Goal: Task Accomplishment & Management: Complete application form

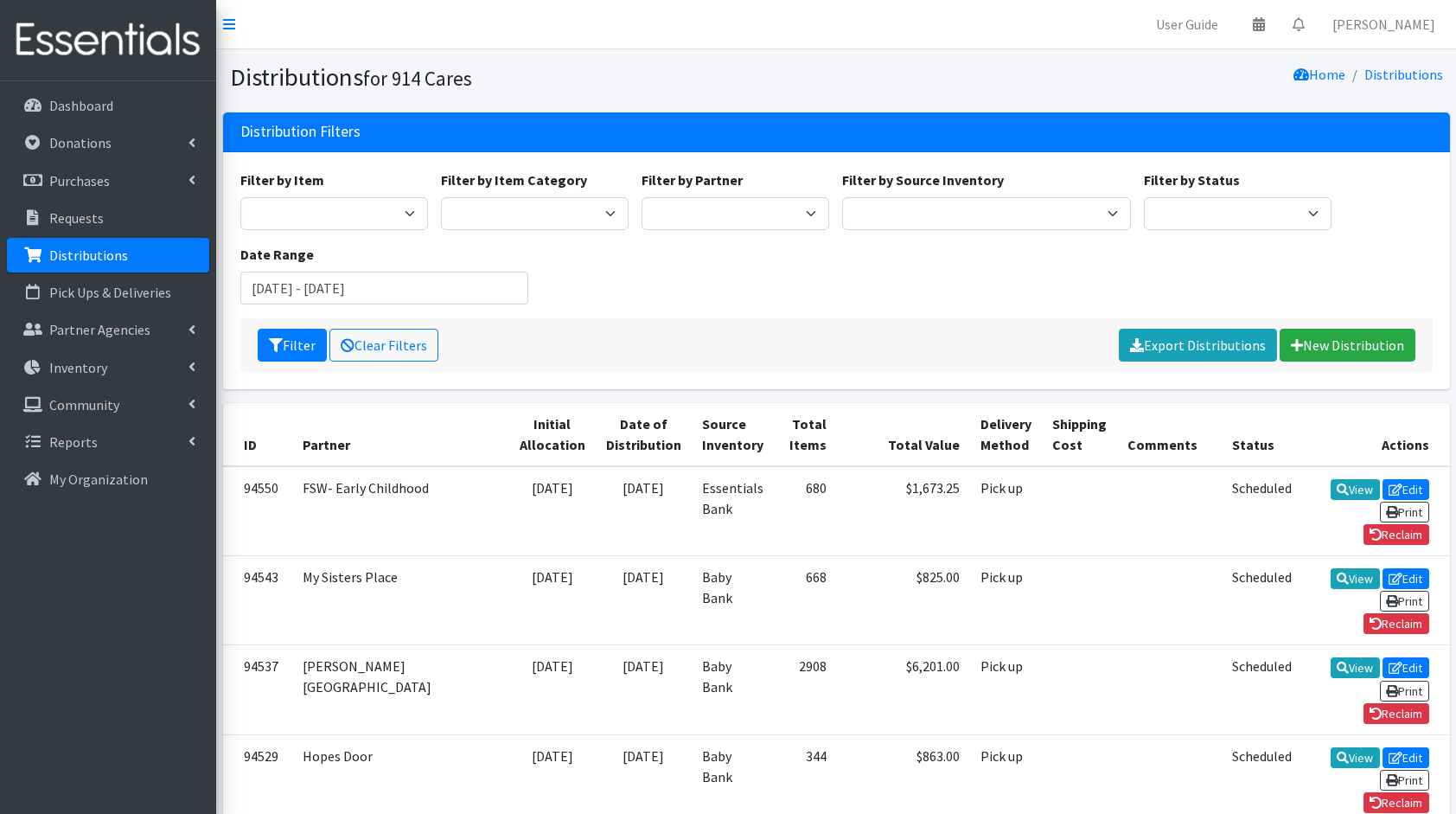
click at [933, 330] on div "Filter Clear Filters Export Distributions New Distribution" at bounding box center [836, 345] width 1193 height 53
click at [1370, 346] on link "New Distribution" at bounding box center [1348, 346] width 135 height 33
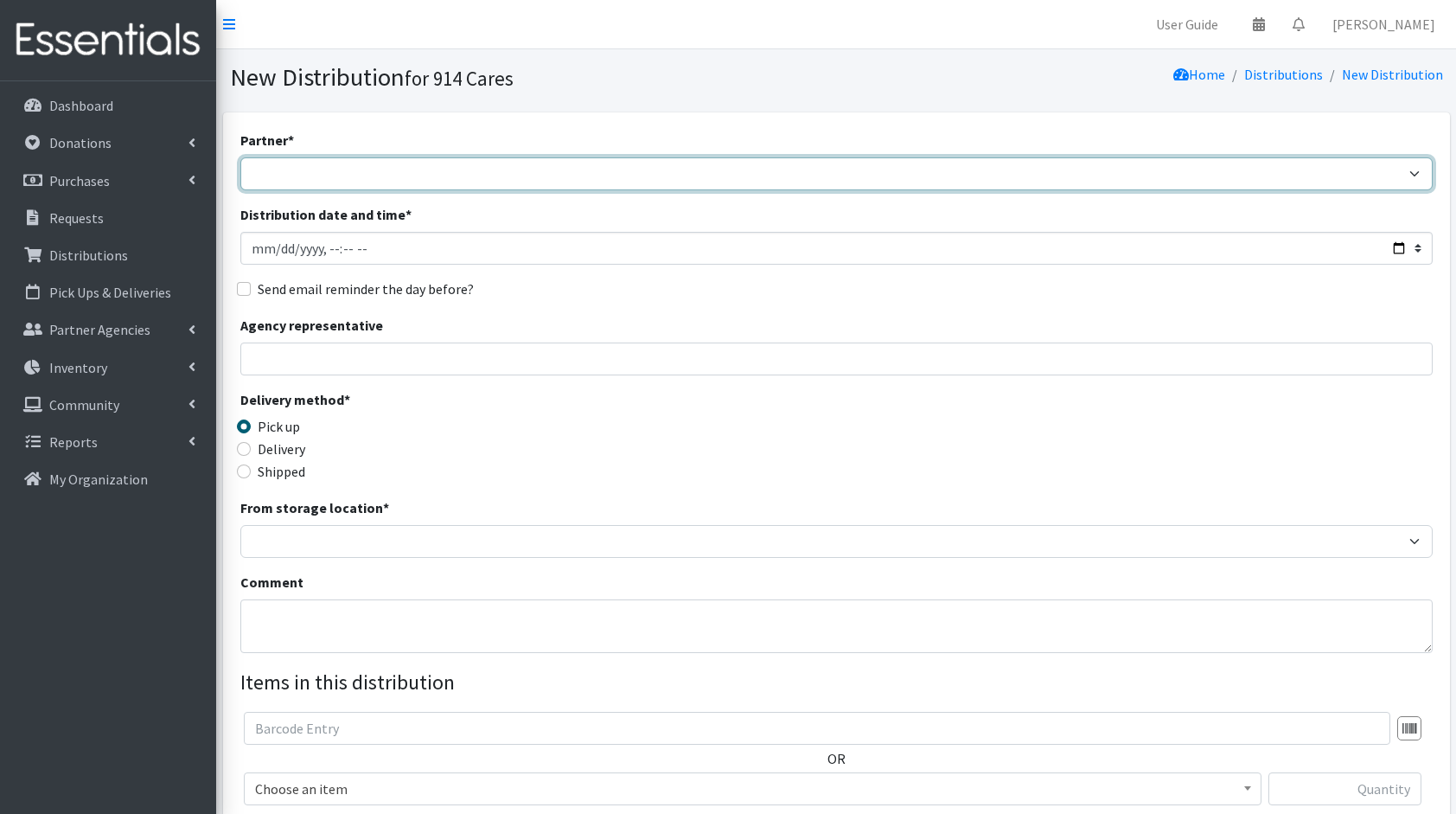
click at [979, 182] on select "4Communities 914United Abbot House Accompany Now All Access Yonkers, Inc All Or…" at bounding box center [836, 174] width 1193 height 33
select select "4296"
click at [979, 182] on select "4Communities 914United Abbot House Accompany Now All Access Yonkers, Inc All Or…" at bounding box center [836, 174] width 1193 height 33
click at [393, 173] on select "4Communities 914United Abbot House Accompany Now All Access Yonkers, Inc All Or…" at bounding box center [836, 174] width 1193 height 33
